Goal: Find specific page/section: Find specific page/section

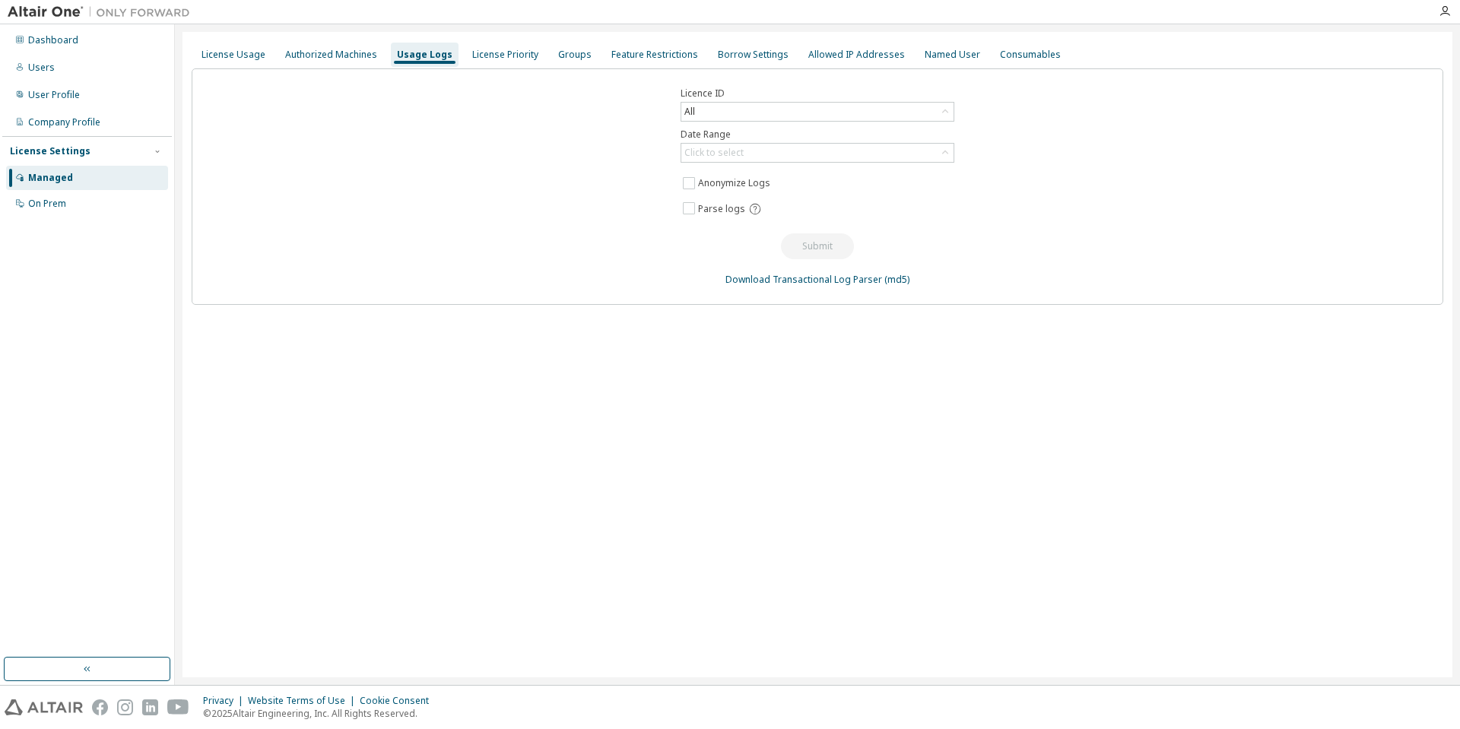
click at [580, 56] on div "Groups" at bounding box center [574, 55] width 33 height 12
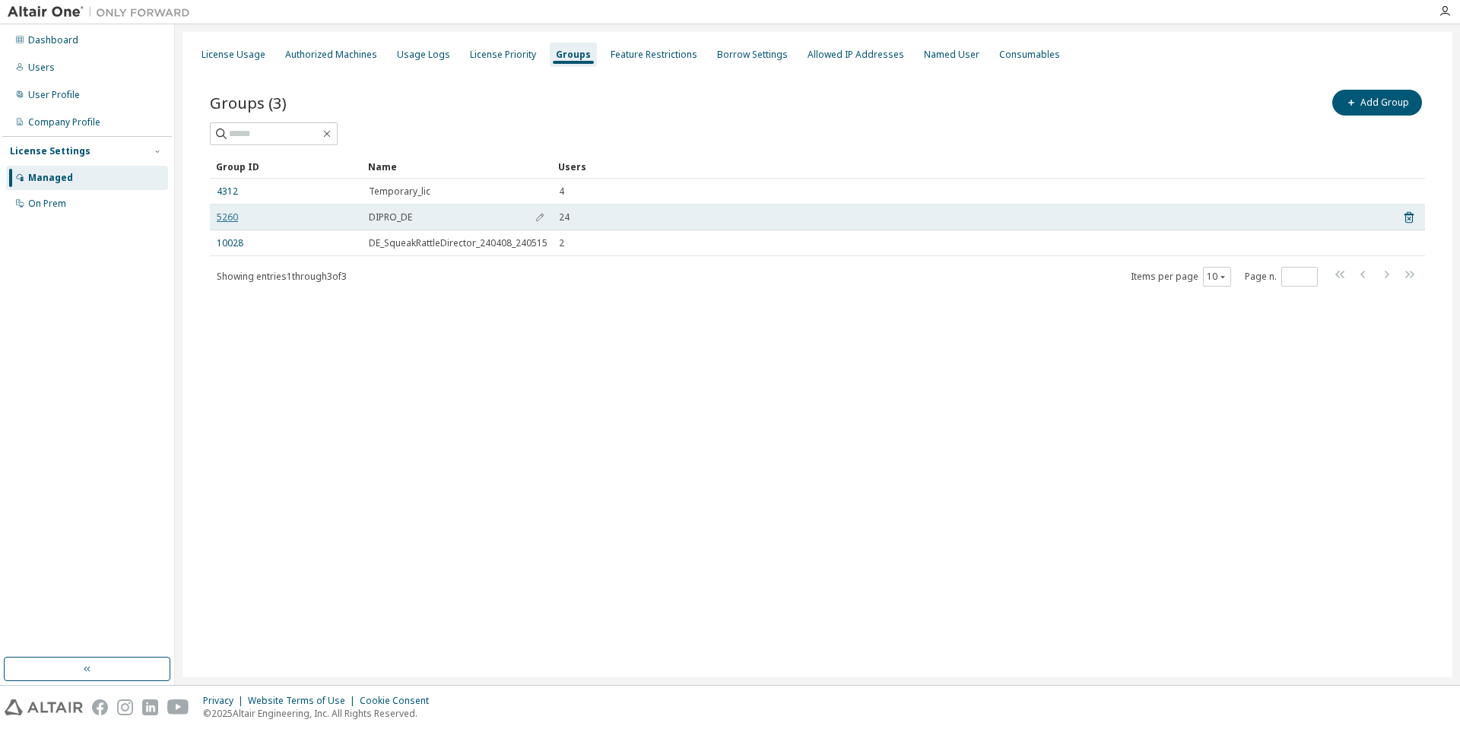
click at [220, 218] on link "5260" at bounding box center [227, 217] width 21 height 12
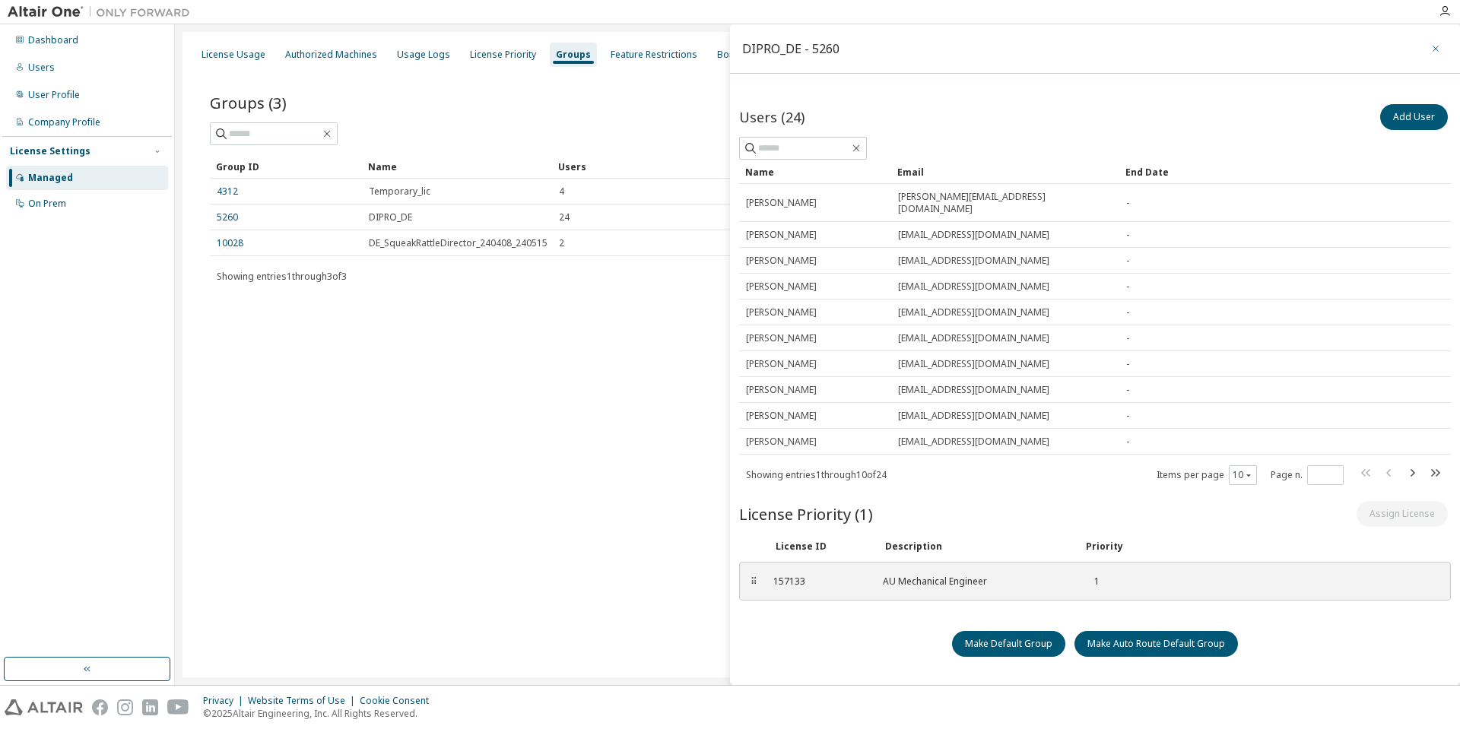
click at [1433, 45] on icon "button" at bounding box center [1435, 49] width 11 height 12
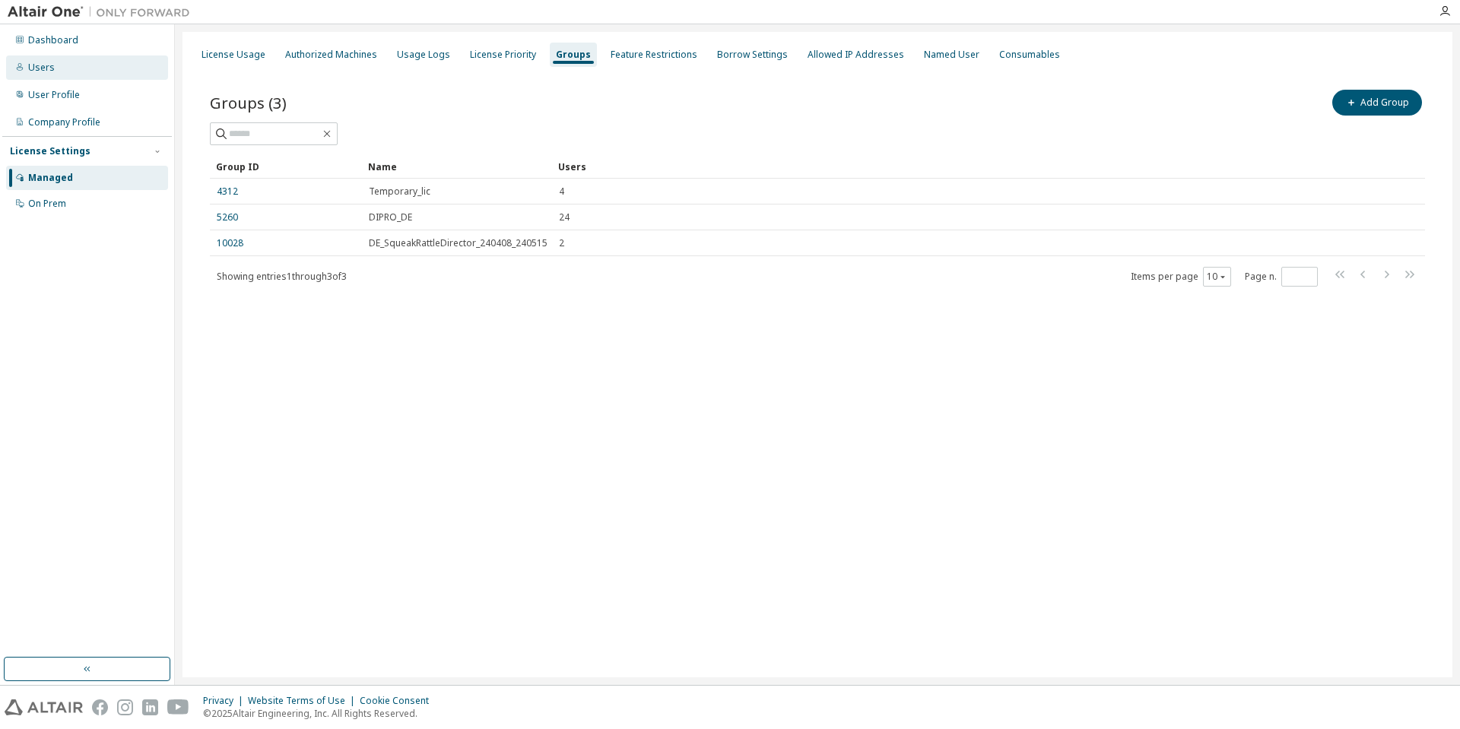
click at [72, 76] on div "Users" at bounding box center [87, 68] width 162 height 24
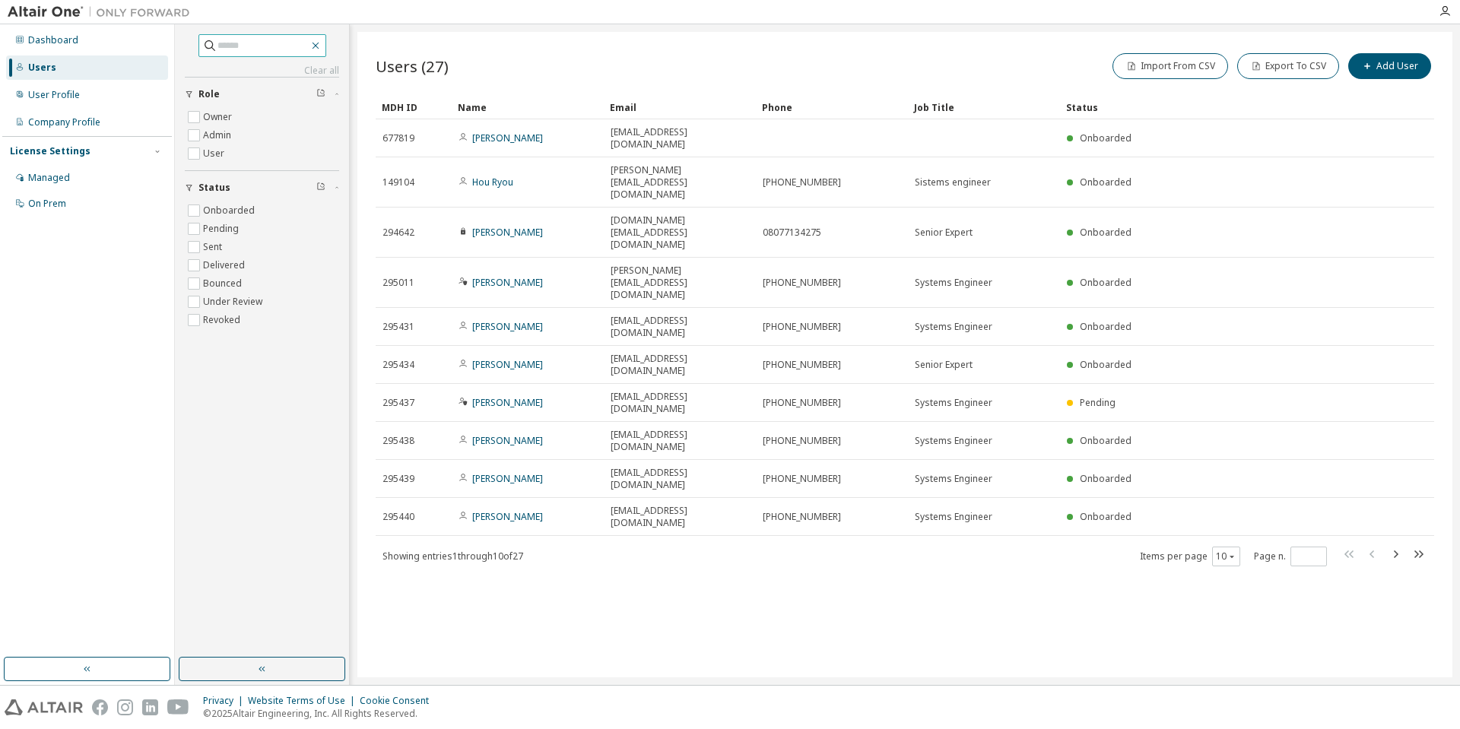
click at [322, 49] on icon "button" at bounding box center [315, 46] width 12 height 12
click at [322, 50] on icon "button" at bounding box center [315, 46] width 12 height 12
click at [277, 672] on button "button" at bounding box center [262, 669] width 167 height 24
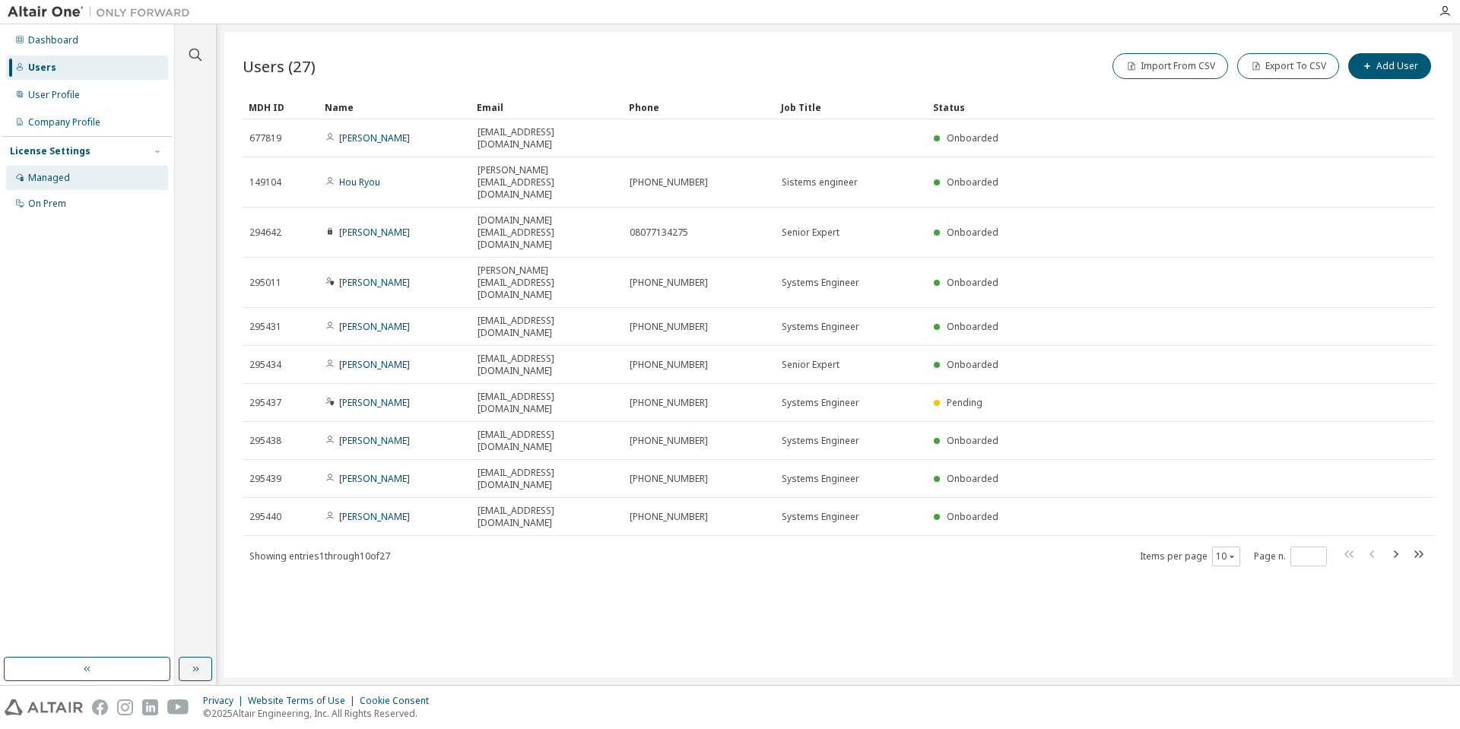
click at [80, 172] on div "Managed" at bounding box center [87, 178] width 162 height 24
